Goal: Task Accomplishment & Management: Manage account settings

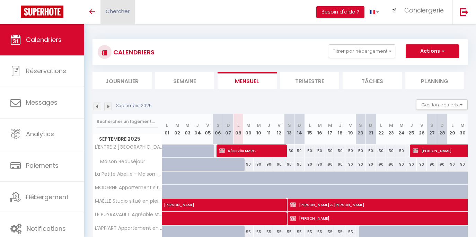
click at [118, 17] on link "Chercher" at bounding box center [118, 12] width 34 height 24
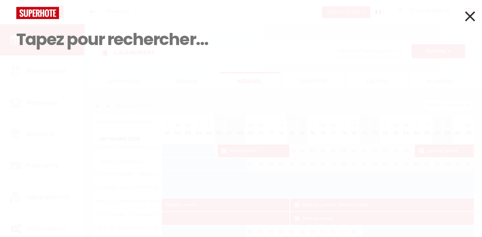
click at [105, 42] on input at bounding box center [240, 39] width 449 height 41
click at [469, 14] on icon at bounding box center [470, 16] width 10 height 17
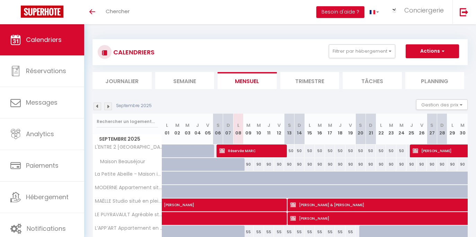
click at [200, 80] on li "Semaine" at bounding box center [184, 80] width 59 height 17
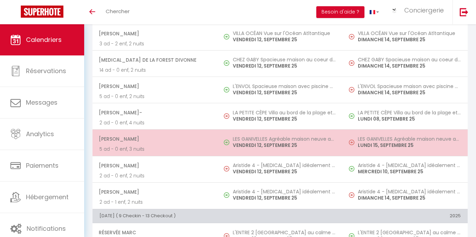
scroll to position [517, 0]
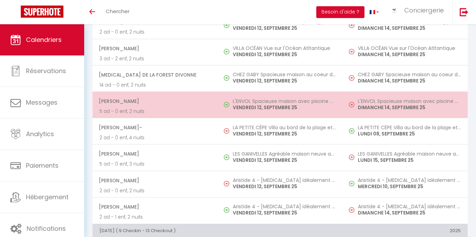
click at [244, 100] on td "L'ENVOL Spacieuse maison avec piscine privative VENDREDI 12, SEPTEMBRE 25" at bounding box center [280, 105] width 125 height 26
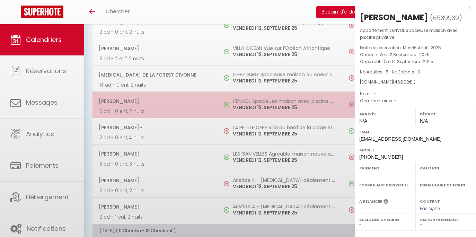
select select "OK"
select select "0"
select select "1"
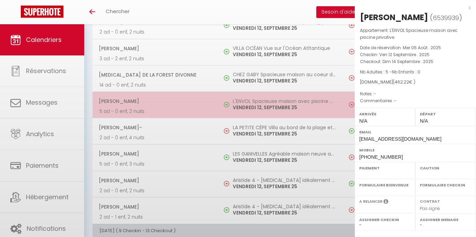
select select
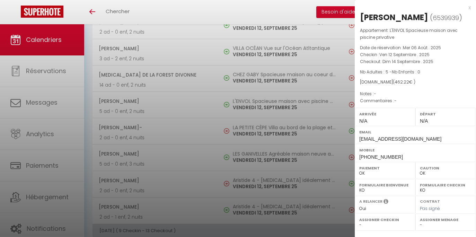
click at [245, 99] on div at bounding box center [238, 118] width 476 height 237
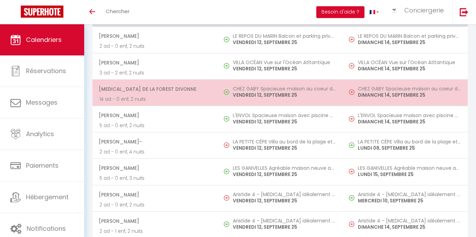
scroll to position [497, 0]
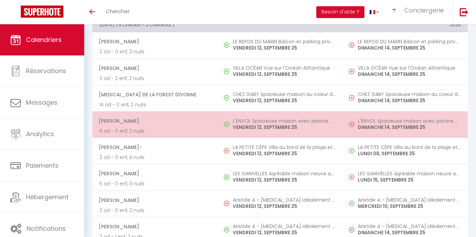
click at [217, 132] on td "Emma Labrador 5 ad - 0 enf, 2 nuits" at bounding box center [155, 125] width 125 height 26
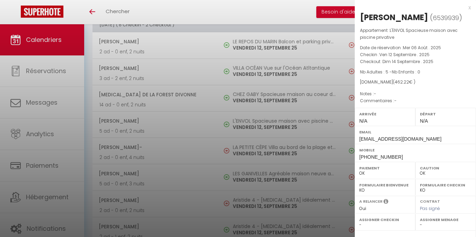
click at [317, 65] on div at bounding box center [238, 118] width 476 height 237
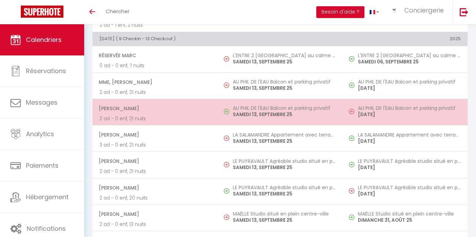
scroll to position [710, 0]
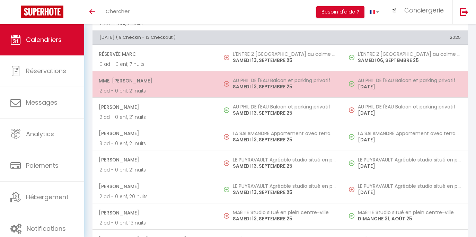
click at [268, 97] on td "AU PHIL DE l'EAU Balcon et parking privatif SAMEDI 13, SEPTEMBRE 25" at bounding box center [280, 84] width 125 height 26
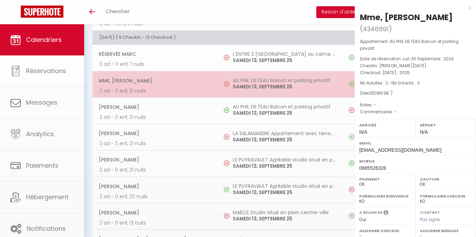
select select "KO"
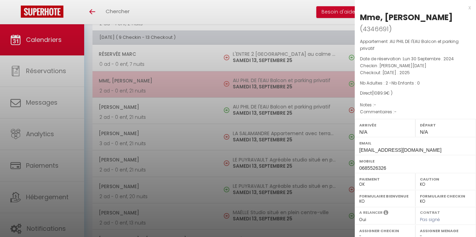
click at [268, 97] on div at bounding box center [238, 118] width 476 height 237
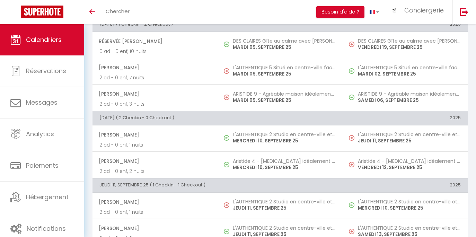
scroll to position [0, 0]
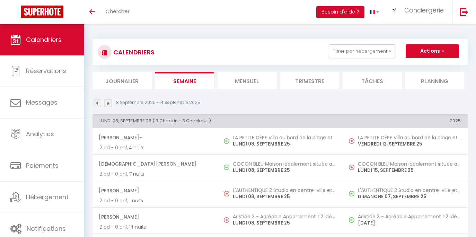
click at [241, 80] on li "Mensuel" at bounding box center [247, 80] width 59 height 17
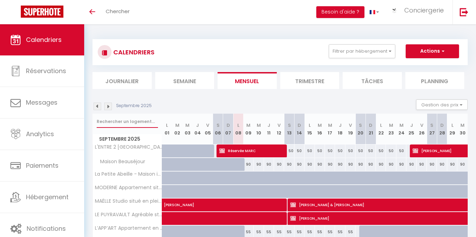
click at [130, 121] on input "text" at bounding box center [127, 121] width 61 height 12
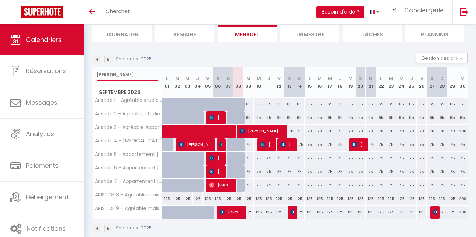
scroll to position [57, 0]
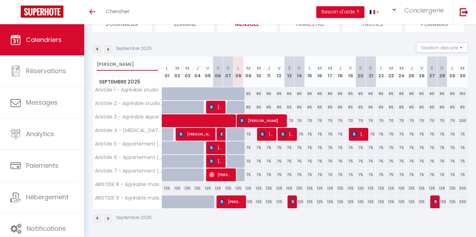
type input "Aristide"
click at [236, 203] on span "[PERSON_NAME]" at bounding box center [231, 201] width 24 height 13
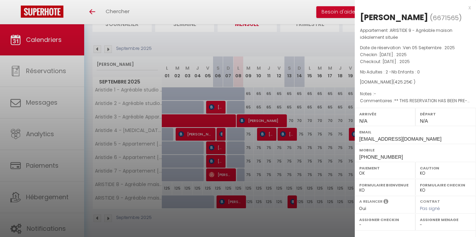
click at [234, 209] on div at bounding box center [238, 118] width 476 height 237
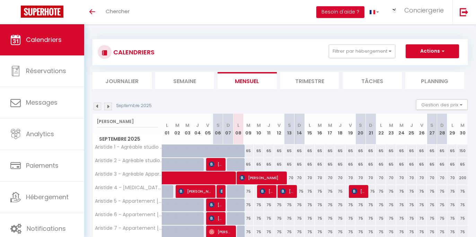
scroll to position [0, 0]
click at [177, 78] on li "Semaine" at bounding box center [184, 80] width 59 height 17
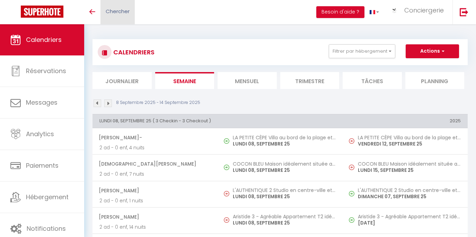
click at [132, 14] on link "Chercher" at bounding box center [118, 12] width 34 height 24
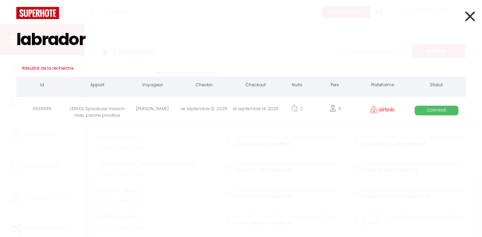
type input "labrador"
click at [196, 108] on div "ve septembre 12. 2025" at bounding box center [204, 110] width 52 height 23
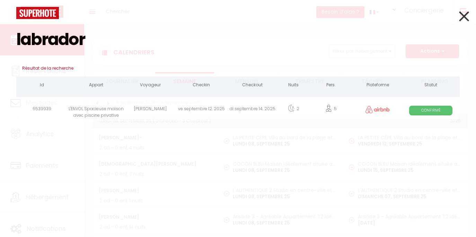
select select
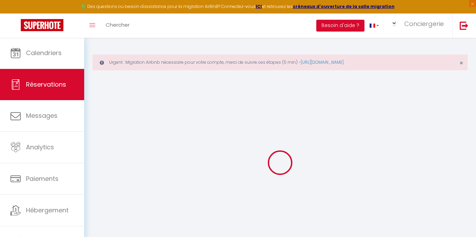
select select
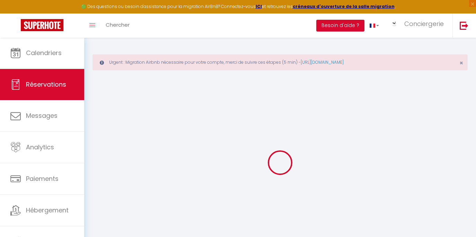
select select
checkbox input "false"
select select
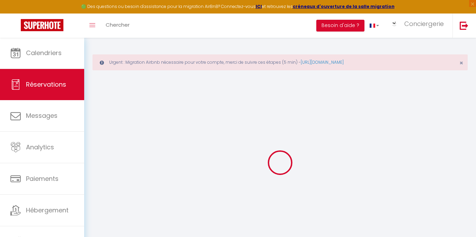
select select
checkbox input "false"
select select
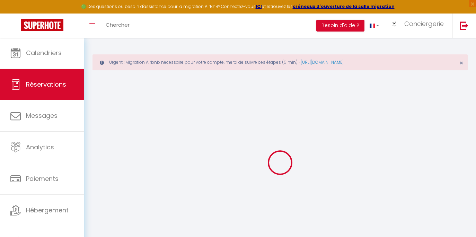
type input "Emma"
type input "Labrador"
type input "[EMAIL_ADDRESS][DOMAIN_NAME]"
type input "[PHONE_NUMBER]"
select select
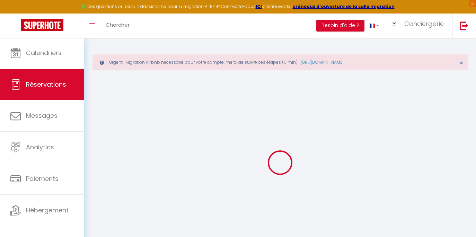
type input "16.01"
select select "54977"
select select "1"
select select
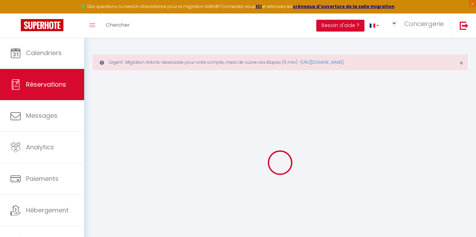
type input "5"
select select "12"
select select
type input "316.8"
checkbox input "false"
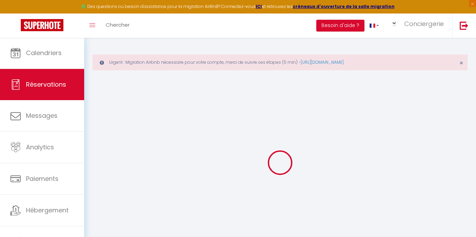
type input "0"
select select "1"
type input "128"
type input "0"
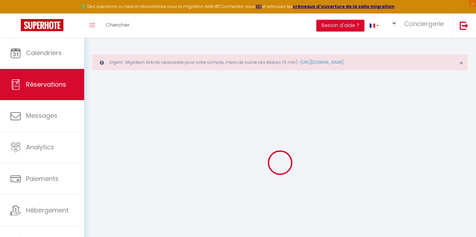
select select
select select "15"
checkbox input "false"
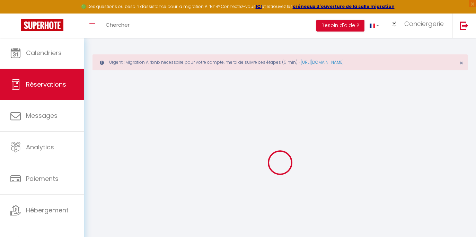
select select
checkbox input "false"
type textarea "isAutoTranslationEnabled=true user=[object Object] viewer=[object Object] heade…"
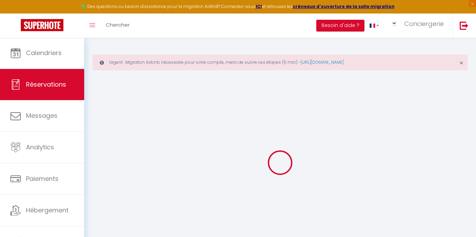
select select
checkbox input "false"
type textarea "isAutoTranslationEnabled=true user=[object Object] viewer=[object Object] heade…"
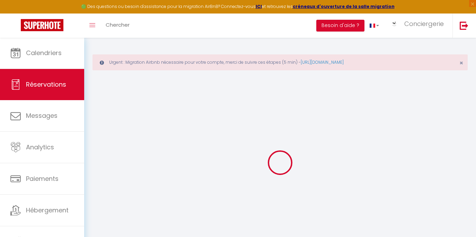
select select
type input "128"
type input "17.42"
select select
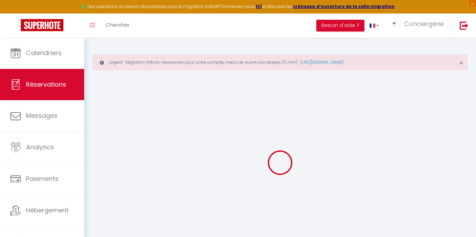
checkbox input "false"
type textarea "isAutoTranslationEnabled=true user=[object Object] viewer=[object Object] heade…"
select select
checkbox input "false"
type textarea "isAutoTranslationEnabled=true user=[object Object] viewer=[object Object] heade…"
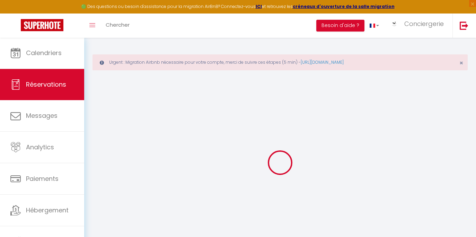
select select
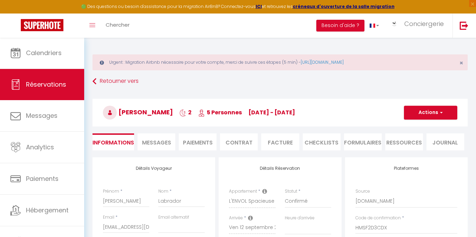
click at [234, 114] on span "5 Personnes" at bounding box center [220, 113] width 44 height 8
click at [176, 113] on h3 "Emma Labrador 2 5 Personnes ve 12 Sep - di 14 Sep" at bounding box center [280, 113] width 375 height 28
click at [160, 115] on span "Emma Labrador" at bounding box center [138, 112] width 70 height 9
click at [118, 25] on span "Chercher" at bounding box center [118, 24] width 24 height 7
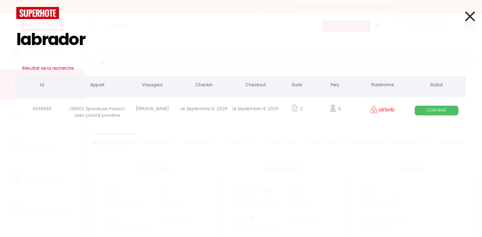
type input "labrador"
click at [435, 107] on span "Confirmé" at bounding box center [436, 110] width 44 height 9
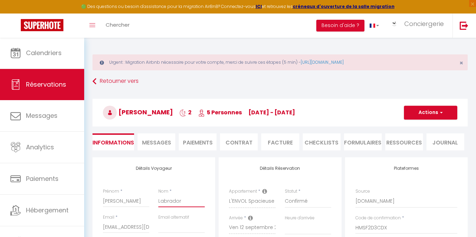
drag, startPoint x: 185, startPoint y: 204, endPoint x: 153, endPoint y: 201, distance: 32.4
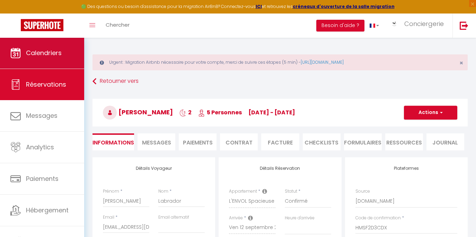
click at [49, 52] on span "Calendriers" at bounding box center [44, 53] width 36 height 9
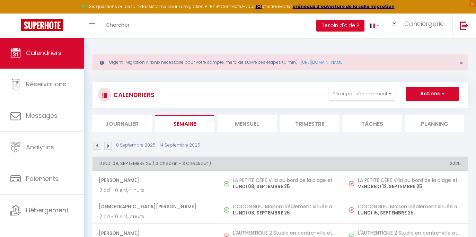
click at [250, 128] on li "Mensuel" at bounding box center [247, 123] width 59 height 17
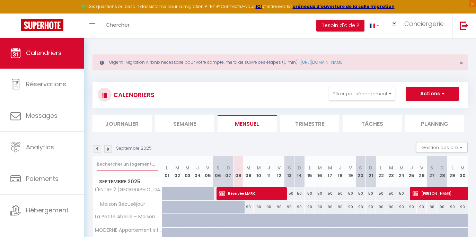
click at [135, 165] on input "text" at bounding box center [127, 164] width 61 height 12
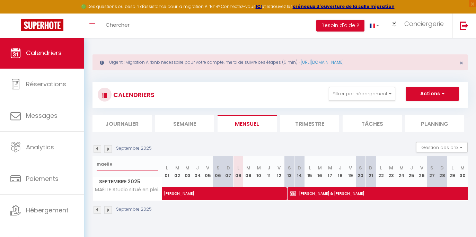
type input "maelle"
click at [111, 147] on img at bounding box center [108, 149] width 8 height 8
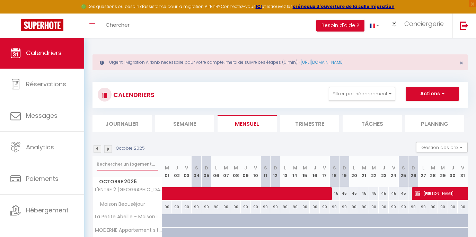
click at [129, 162] on input "text" at bounding box center [127, 164] width 61 height 12
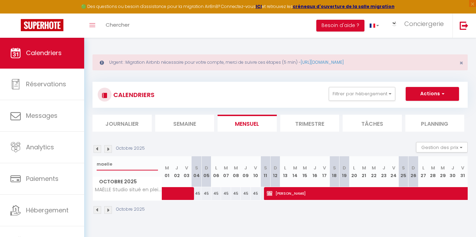
type input "maelle"
click at [182, 121] on li "Semaine" at bounding box center [184, 123] width 59 height 17
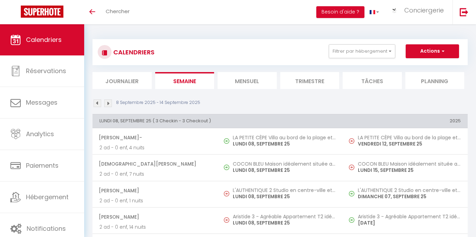
click at [254, 83] on li "Mensuel" at bounding box center [247, 80] width 59 height 17
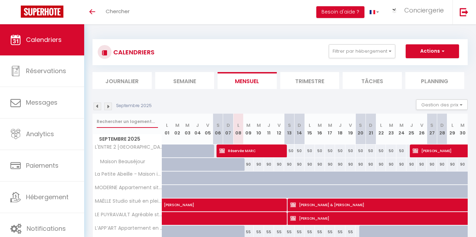
click at [141, 121] on input "text" at bounding box center [127, 121] width 61 height 12
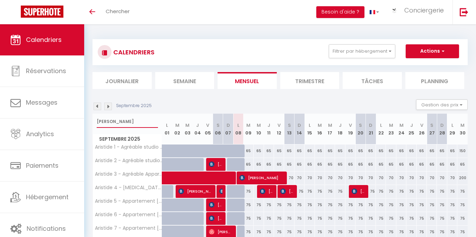
scroll to position [41, 0]
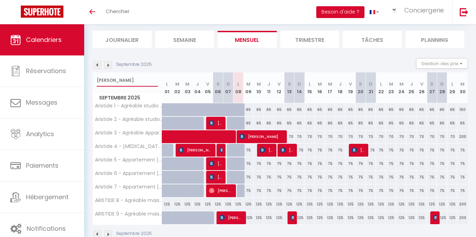
type input "[PERSON_NAME]"
click at [99, 64] on img at bounding box center [98, 65] width 8 height 8
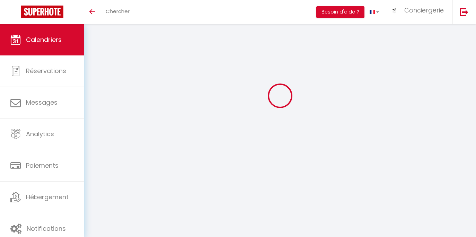
scroll to position [24, 0]
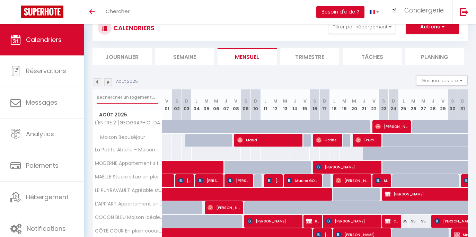
click at [146, 101] on input "text" at bounding box center [127, 97] width 61 height 12
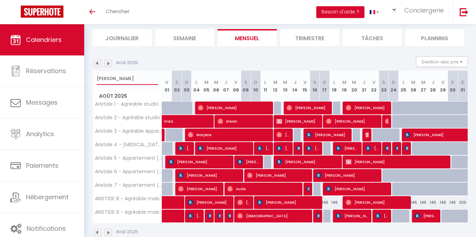
scroll to position [57, 0]
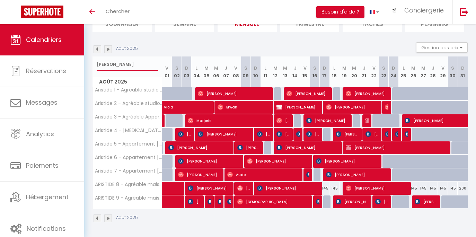
type input "Aristide"
click at [409, 188] on div "145" at bounding box center [414, 188] width 10 height 13
type input "145"
type input "Mar 26 Août 2025"
type input "Mer 27 Août 2025"
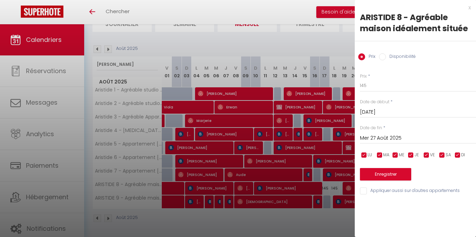
click at [331, 185] on div at bounding box center [238, 118] width 476 height 237
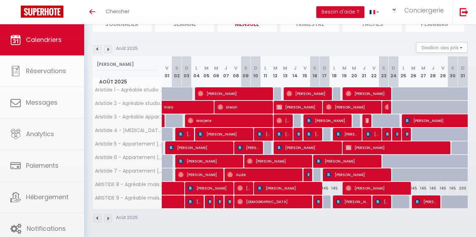
click at [365, 185] on span "Justine Amandine Trébos" at bounding box center [376, 188] width 61 height 13
select select "OK"
select select "0"
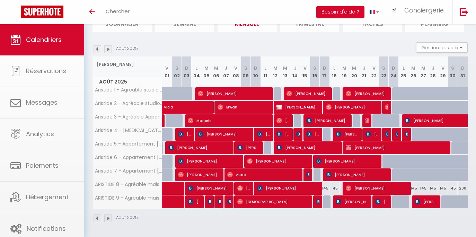
select select "1"
select select
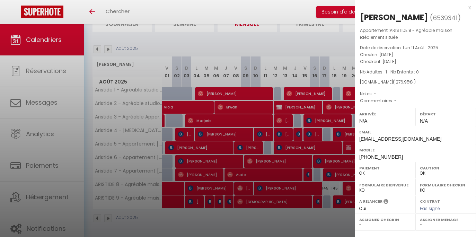
click at [345, 185] on div at bounding box center [238, 118] width 476 height 237
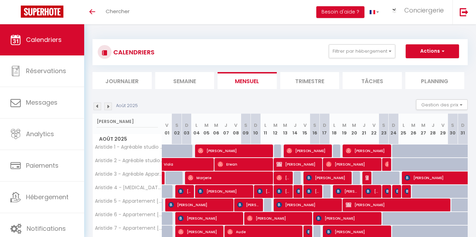
scroll to position [0, 0]
click at [196, 77] on li "Semaine" at bounding box center [184, 80] width 59 height 17
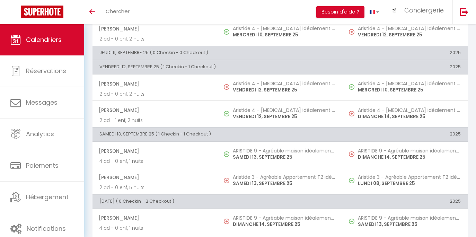
scroll to position [250, 0]
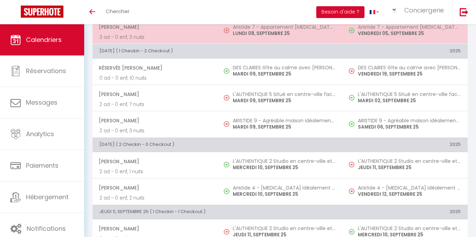
scroll to position [275, 0]
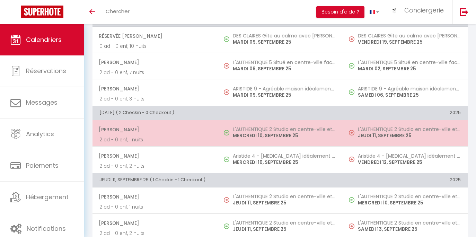
click at [272, 139] on p "MERCREDI 10, SEPTEMBRE 25" at bounding box center [284, 135] width 103 height 7
select select "OK"
select select "KO"
select select "0"
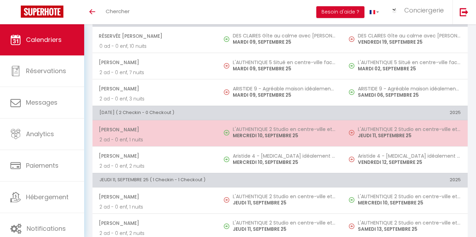
select select "1"
select select
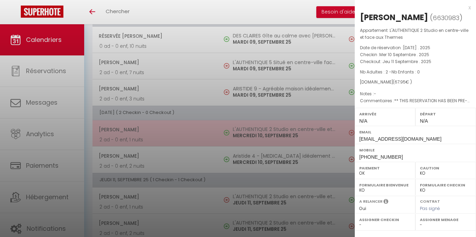
click at [272, 140] on div at bounding box center [238, 118] width 476 height 237
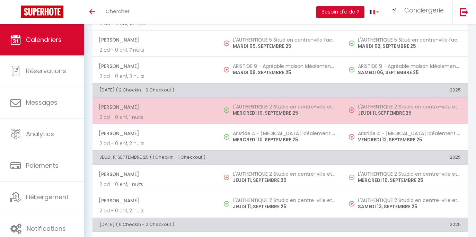
scroll to position [309, 0]
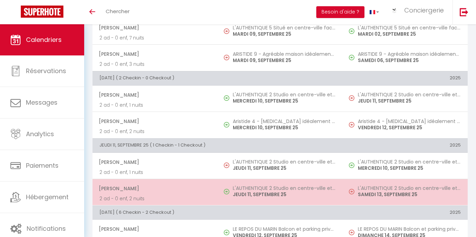
click at [223, 193] on td "L'AUTHENTIQUE 2 Studio en centre-ville et face aux Thermes JEUDI 11, SEPTEMBRE …" at bounding box center [280, 192] width 125 height 26
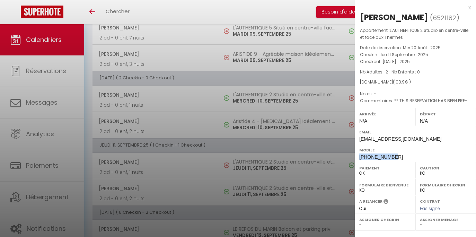
drag, startPoint x: 392, startPoint y: 156, endPoint x: 358, endPoint y: 155, distance: 34.7
click at [358, 155] on div "Mobile +33630051645" at bounding box center [415, 153] width 121 height 18
copy span "+33630051645"
click at [260, 122] on div at bounding box center [238, 118] width 476 height 237
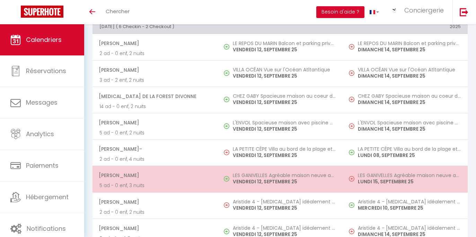
scroll to position [485, 0]
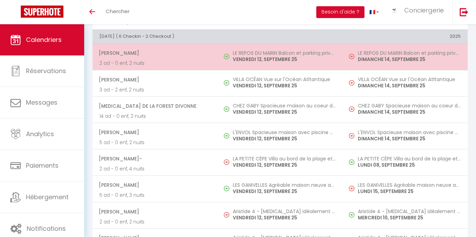
click at [246, 61] on p "VENDREDI 12, SEPTEMBRE 25" at bounding box center [284, 59] width 103 height 7
select select "OK"
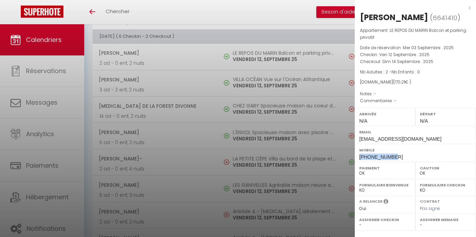
drag, startPoint x: 395, startPoint y: 153, endPoint x: 360, endPoint y: 157, distance: 35.3
click at [360, 157] on div "Mobile +33645089962" at bounding box center [415, 153] width 121 height 18
copy span "+33645089962"
click at [168, 75] on div at bounding box center [238, 118] width 476 height 237
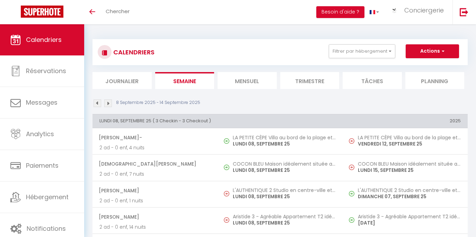
scroll to position [0, 0]
click at [234, 77] on li "Mensuel" at bounding box center [247, 80] width 59 height 17
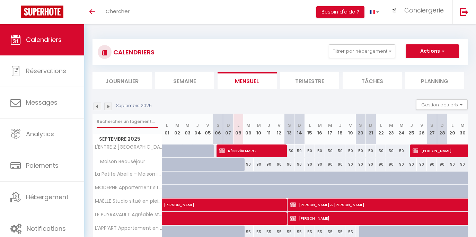
click at [138, 123] on input "text" at bounding box center [127, 121] width 61 height 12
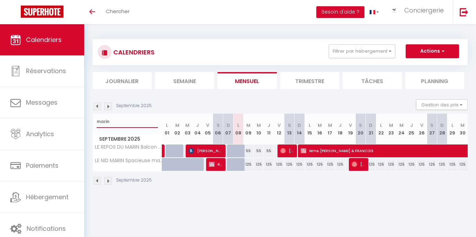
type input "marin"
click at [215, 150] on span "[PERSON_NAME]" at bounding box center [206, 150] width 34 height 13
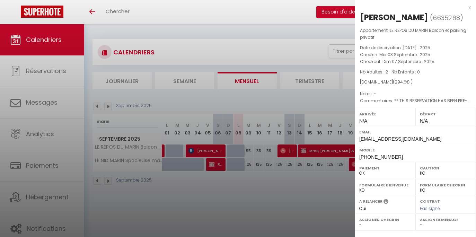
click at [280, 174] on div at bounding box center [238, 118] width 476 height 237
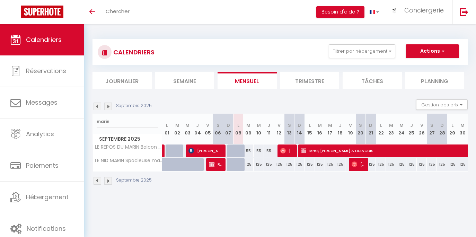
click at [214, 153] on span "[PERSON_NAME]" at bounding box center [206, 150] width 34 height 13
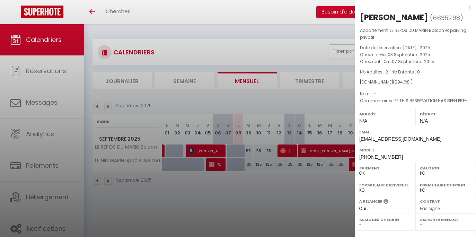
click at [249, 191] on div at bounding box center [238, 118] width 476 height 237
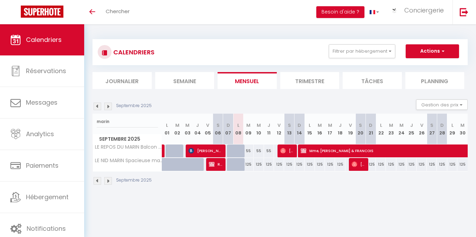
click at [284, 148] on img at bounding box center [283, 151] width 6 height 6
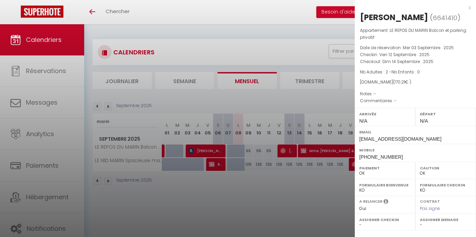
click at [322, 148] on div at bounding box center [238, 118] width 476 height 237
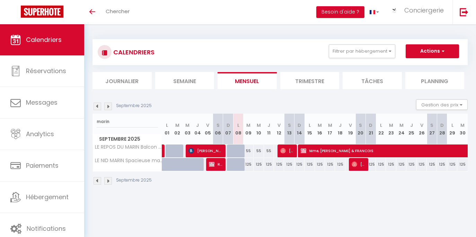
click at [322, 148] on body "🟢 Des questions ou besoin d'assistance pour la migration AirBnB? Connectez-vous…" at bounding box center [238, 142] width 476 height 237
click at [322, 148] on span "Mme, [PERSON_NAME] & FRANCOIS" at bounding box center [468, 150] width 335 height 13
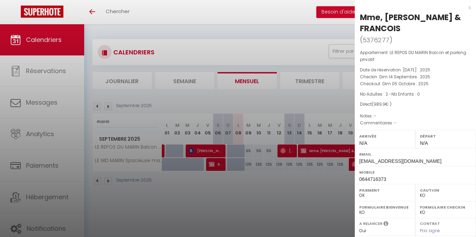
drag, startPoint x: 327, startPoint y: 139, endPoint x: 340, endPoint y: 126, distance: 17.6
click at [328, 138] on div at bounding box center [238, 118] width 476 height 237
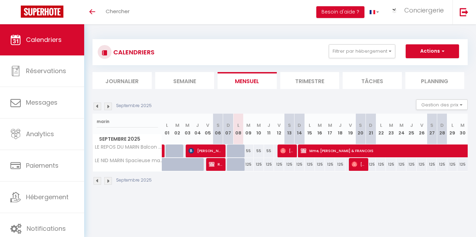
click at [280, 150] on img at bounding box center [283, 151] width 6 height 6
select select "OK"
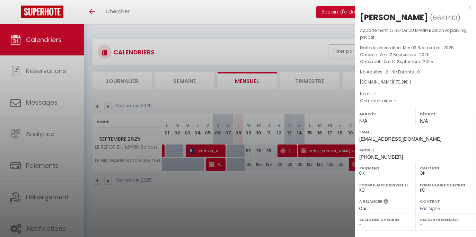
click at [154, 52] on div at bounding box center [238, 118] width 476 height 237
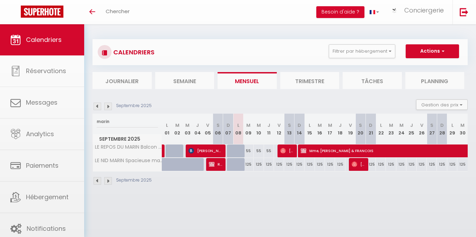
click at [185, 77] on li "Semaine" at bounding box center [184, 80] width 59 height 17
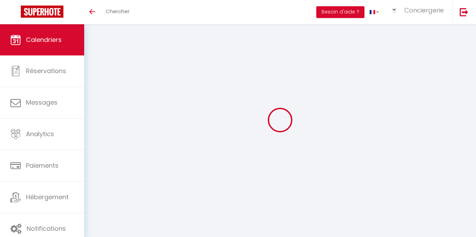
select select
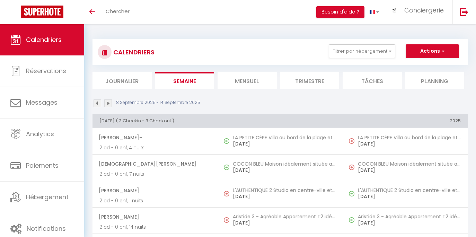
select select
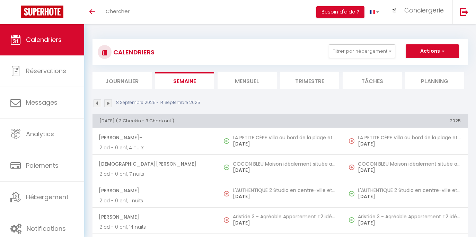
select select
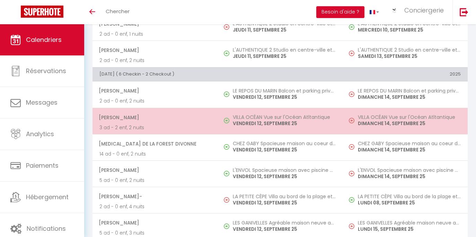
scroll to position [456, 0]
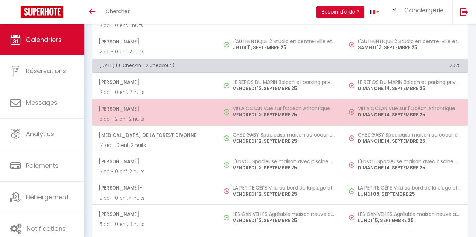
click at [290, 125] on td "VILLA OCÉAN Vue sur l'Océan Atltantique [DATE]" at bounding box center [280, 112] width 125 height 26
select select "OK"
select select "0"
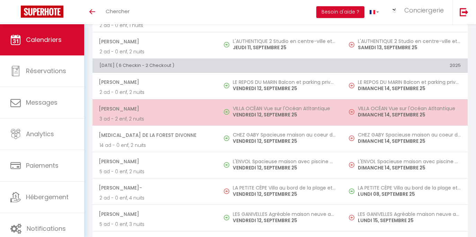
select select "1"
select select
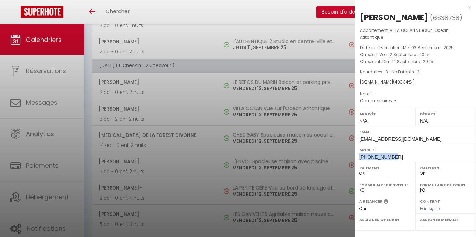
drag, startPoint x: 380, startPoint y: 156, endPoint x: 358, endPoint y: 153, distance: 22.0
click at [358, 153] on div "Mobile [PHONE_NUMBER]" at bounding box center [415, 153] width 121 height 18
copy span "[PHONE_NUMBER]"
click at [158, 59] on div at bounding box center [238, 118] width 476 height 237
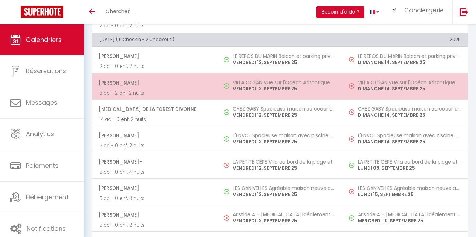
scroll to position [494, 0]
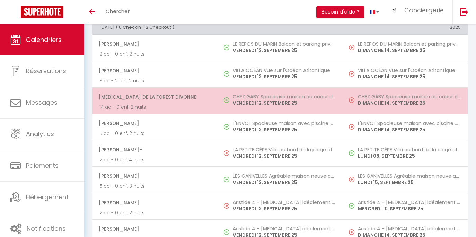
click at [209, 100] on span "[MEDICAL_DATA] De La Forest Divonne" at bounding box center [155, 96] width 112 height 13
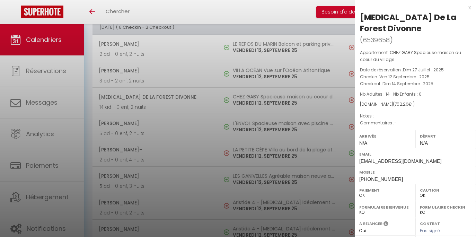
click at [208, 101] on div at bounding box center [238, 118] width 476 height 237
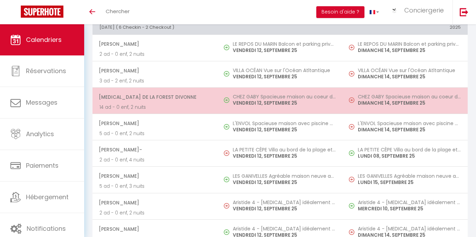
click at [238, 107] on p "VENDREDI 12, SEPTEMBRE 25" at bounding box center [284, 102] width 103 height 7
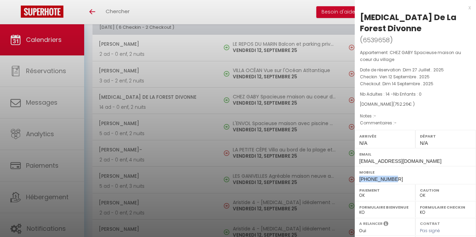
drag, startPoint x: 393, startPoint y: 178, endPoint x: 355, endPoint y: 176, distance: 38.2
click at [355, 176] on div "Mobile [PHONE_NUMBER]" at bounding box center [415, 175] width 121 height 18
copy span "[PHONE_NUMBER]"
click at [252, 90] on div at bounding box center [238, 118] width 476 height 237
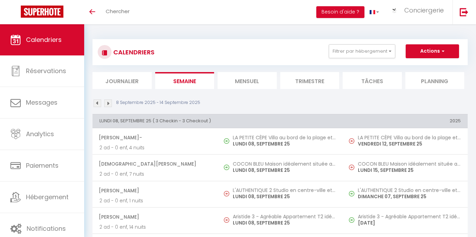
scroll to position [0, 0]
click at [97, 102] on img at bounding box center [98, 103] width 8 height 8
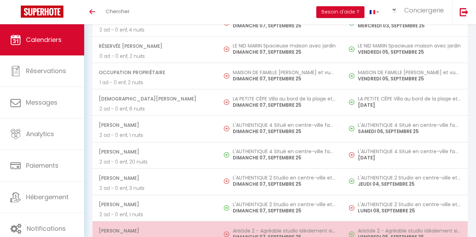
scroll to position [1358, 0]
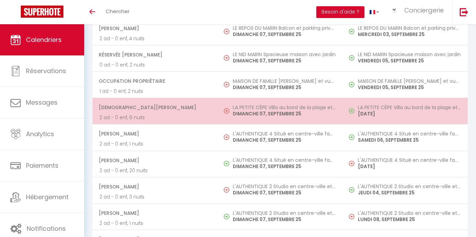
click at [178, 114] on span "[DEMOGRAPHIC_DATA][PERSON_NAME]" at bounding box center [155, 107] width 112 height 13
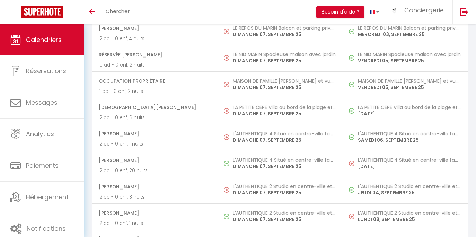
select select "KO"
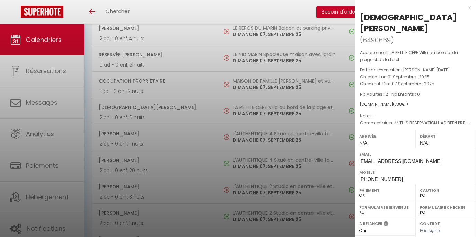
click at [160, 47] on div at bounding box center [238, 118] width 476 height 237
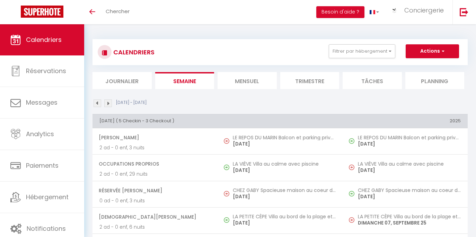
scroll to position [0, 0]
click at [110, 102] on img at bounding box center [108, 103] width 8 height 8
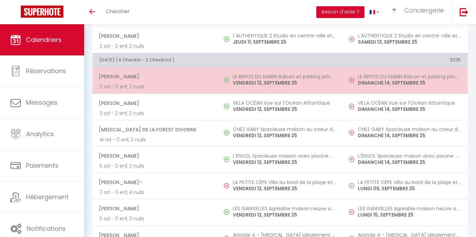
scroll to position [473, 0]
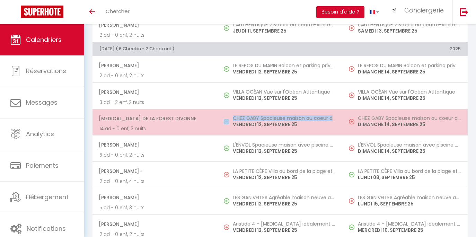
click at [247, 119] on td "CHEZ GABY Spacieuse maison au coeur du village [DATE]" at bounding box center [280, 122] width 125 height 26
select select "OK"
